Goal: Register for event/course

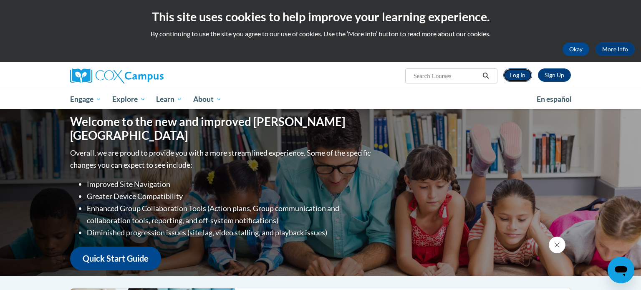
click at [515, 73] on link "Log In" at bounding box center [517, 74] width 29 height 13
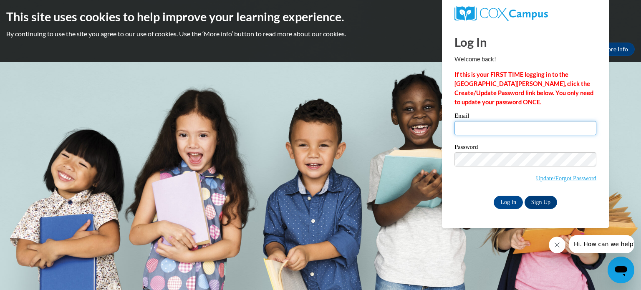
click at [533, 123] on input "Email" at bounding box center [525, 128] width 142 height 14
type input "lauren.wilcox@wrps.net"
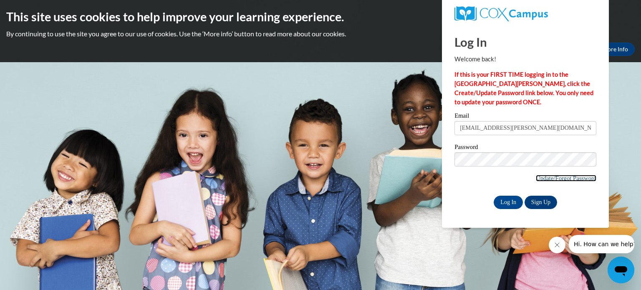
click at [576, 178] on link "Update/Forgot Password" at bounding box center [565, 178] width 60 height 7
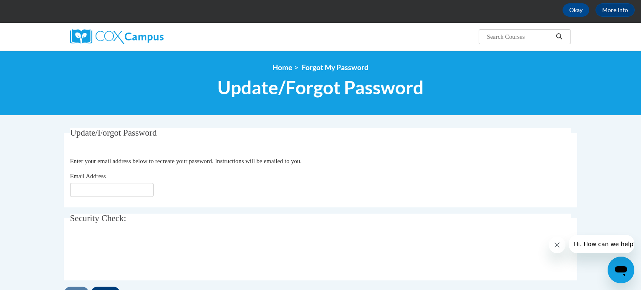
scroll to position [40, 0]
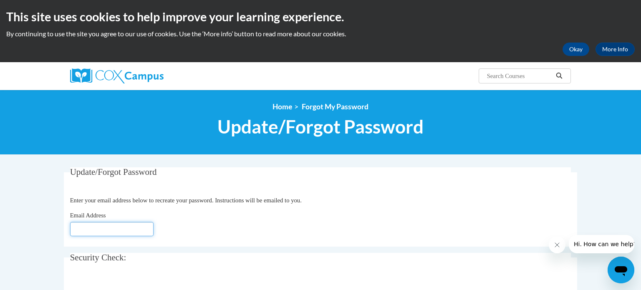
click at [138, 226] on input "Email Address" at bounding box center [111, 229] width 83 height 14
type input "lauren"
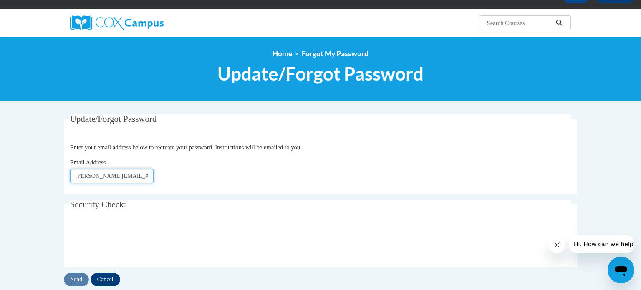
type input "Lauren.wilcox@wrps.net"
click at [80, 280] on input "Send" at bounding box center [76, 279] width 25 height 13
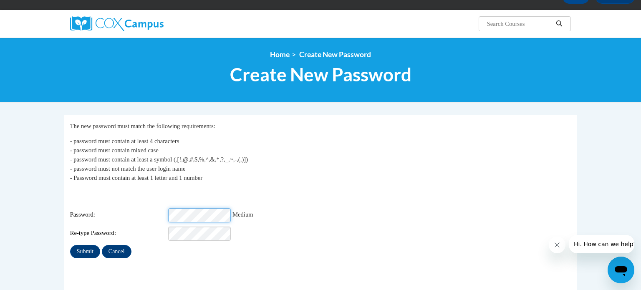
scroll to position [61, 0]
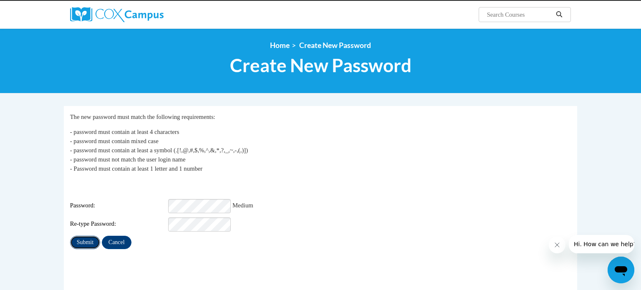
click at [82, 237] on input "Submit" at bounding box center [85, 242] width 30 height 13
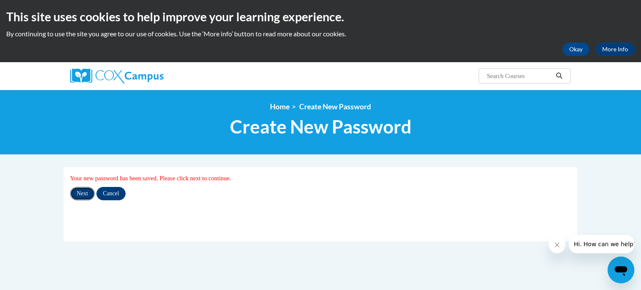
click at [82, 193] on input "Next" at bounding box center [82, 193] width 25 height 13
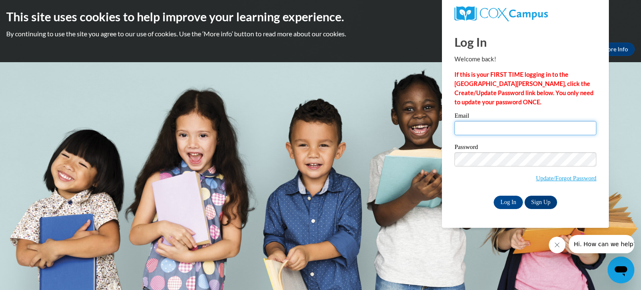
click at [485, 129] on input "Email" at bounding box center [525, 128] width 142 height 14
type input "lauren.wilcox@wrps.net"
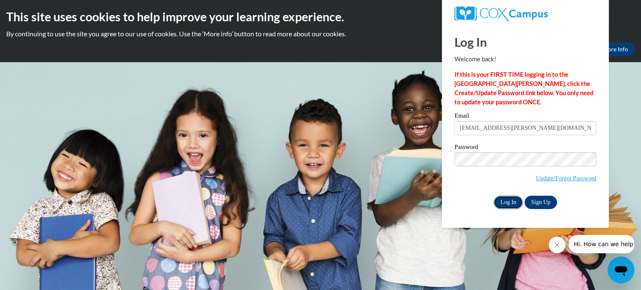
click at [505, 201] on input "Log In" at bounding box center [507, 202] width 29 height 13
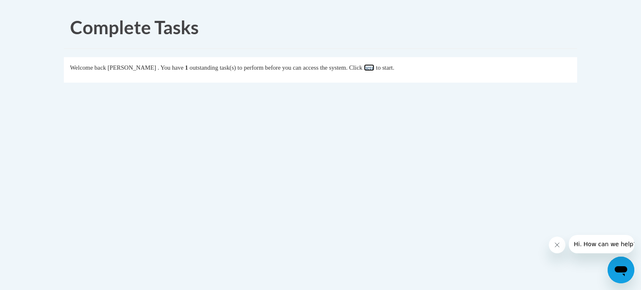
click at [374, 70] on link "here" at bounding box center [369, 67] width 10 height 7
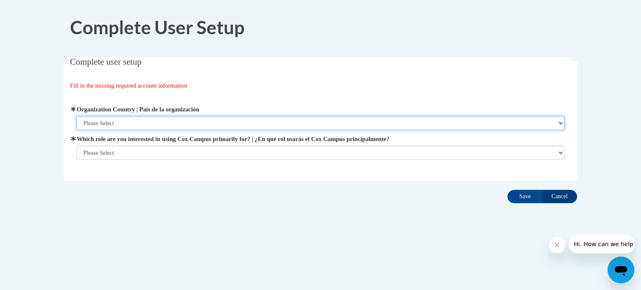
click at [223, 120] on select "Please Select [GEOGRAPHIC_DATA] | [GEOGRAPHIC_DATA] Outside of [GEOGRAPHIC_DATA…" at bounding box center [320, 123] width 488 height 14
select select "ad49bcad-a171-4b2e-b99c-48b446064914"
click at [76, 116] on select "Please Select [GEOGRAPHIC_DATA] | [GEOGRAPHIC_DATA] Outside of [GEOGRAPHIC_DATA…" at bounding box center [320, 123] width 488 height 14
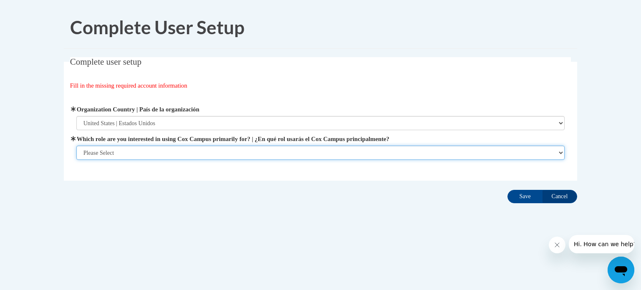
click at [191, 147] on select "Please Select College/University | Colegio/Universidad Community/Nonprofit Part…" at bounding box center [320, 153] width 488 height 14
select select "fbf2d438-af2f-41f8-98f1-81c410e29de3"
click at [76, 160] on select "Please Select College/University | Colegio/Universidad Community/Nonprofit Part…" at bounding box center [320, 153] width 488 height 14
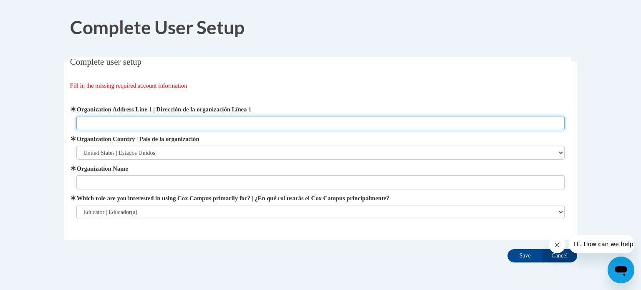
click at [166, 121] on input "Organization Address Line 1 | Dirección de la organización Línea 1" at bounding box center [320, 123] width 488 height 14
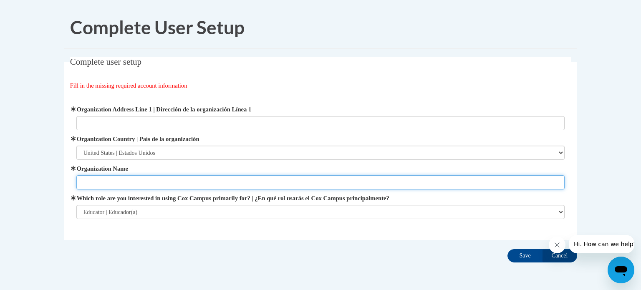
click at [148, 183] on input "Organization Name" at bounding box center [320, 182] width 488 height 14
type input "WRPS"
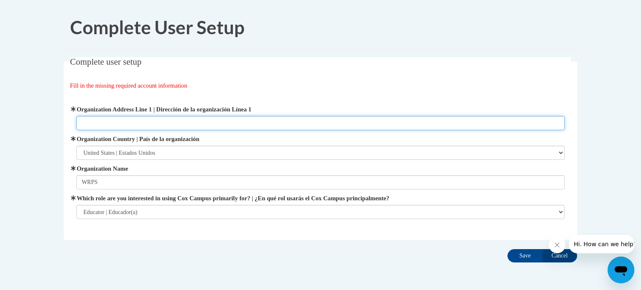
click at [138, 123] on input "Organization Address Line 1 | Dirección de la organización Línea 1" at bounding box center [320, 123] width 488 height 14
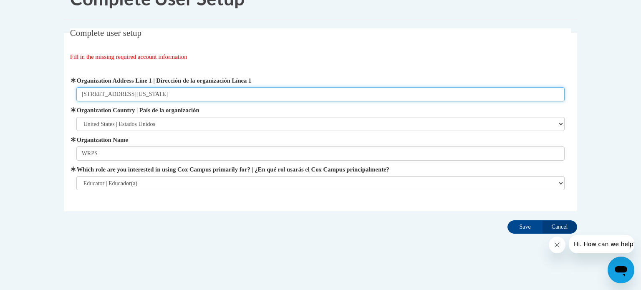
scroll to position [32, 0]
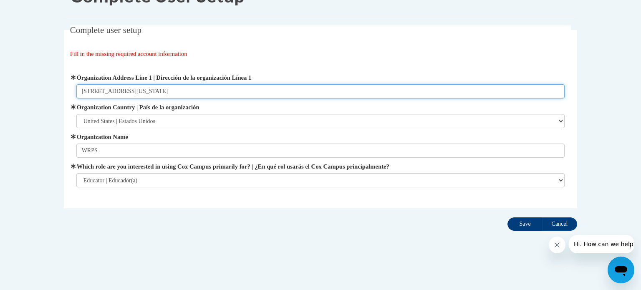
type input "311 Lincoln Street Wisconsin Rapids WI 54494"
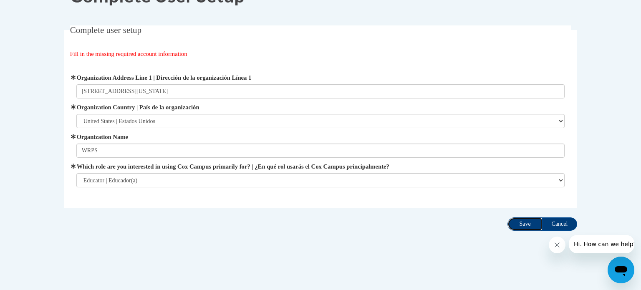
click at [524, 223] on input "Save" at bounding box center [524, 223] width 35 height 13
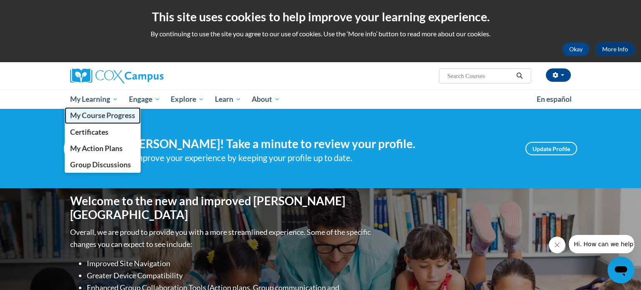
click at [89, 115] on span "My Course Progress" at bounding box center [102, 115] width 65 height 9
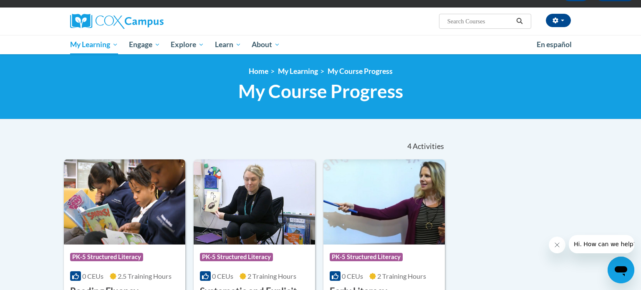
scroll to position [54, 0]
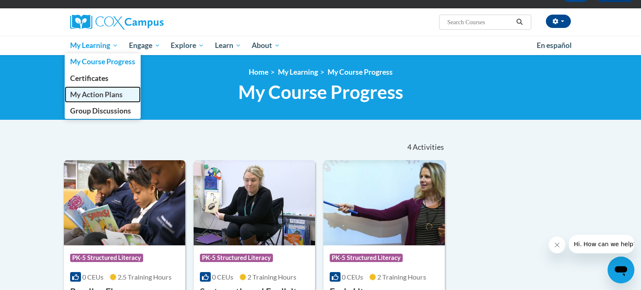
click at [89, 93] on span "My Action Plans" at bounding box center [96, 94] width 53 height 9
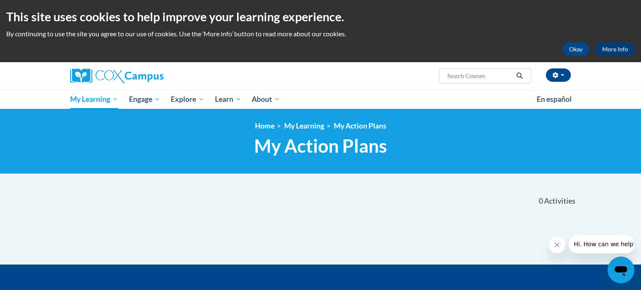
click at [475, 77] on input "Search..." at bounding box center [479, 76] width 67 height 10
type input "meaningful read alouds"
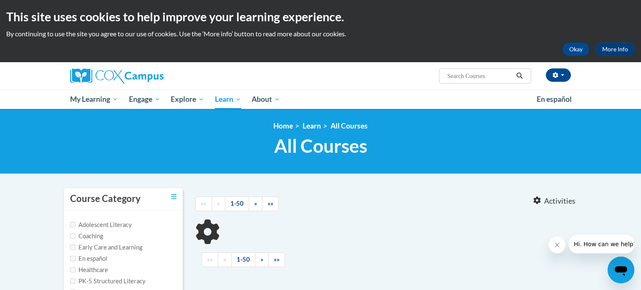
type input "meaningful read alouds"
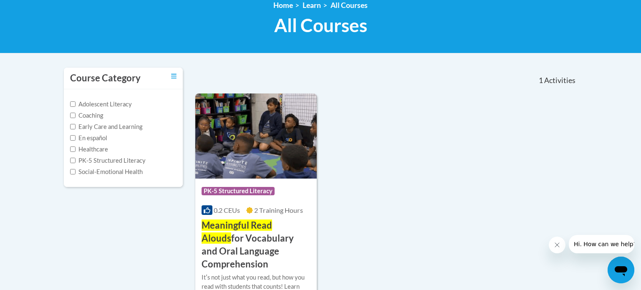
scroll to position [124, 0]
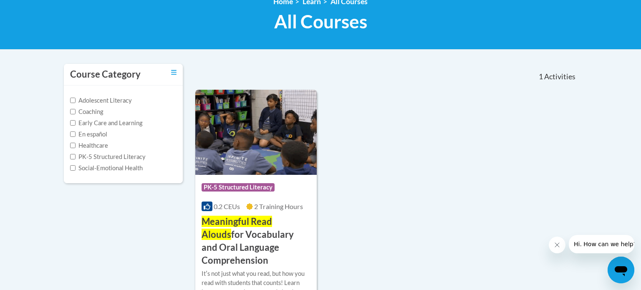
click at [249, 160] on img at bounding box center [255, 132] width 121 height 85
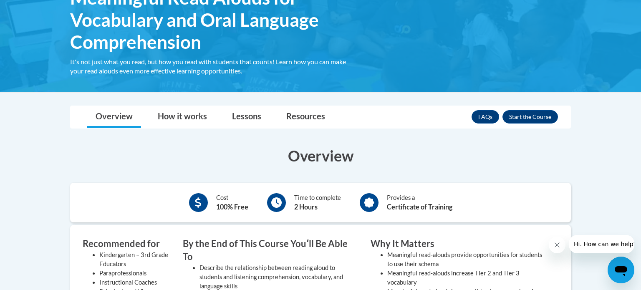
scroll to position [163, 0]
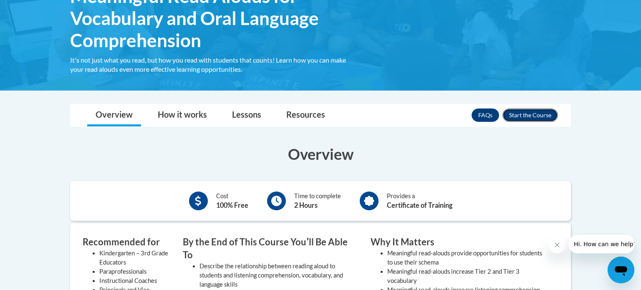
click at [538, 116] on button "Enroll" at bounding box center [529, 114] width 55 height 13
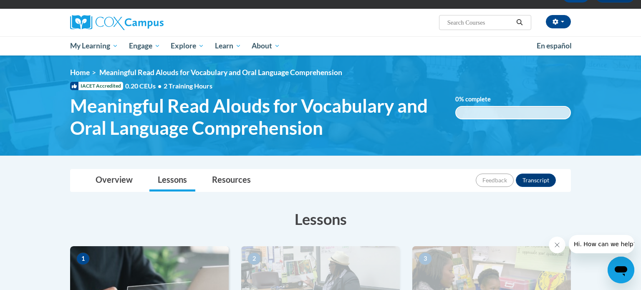
scroll to position [54, 0]
